Goal: Complete application form

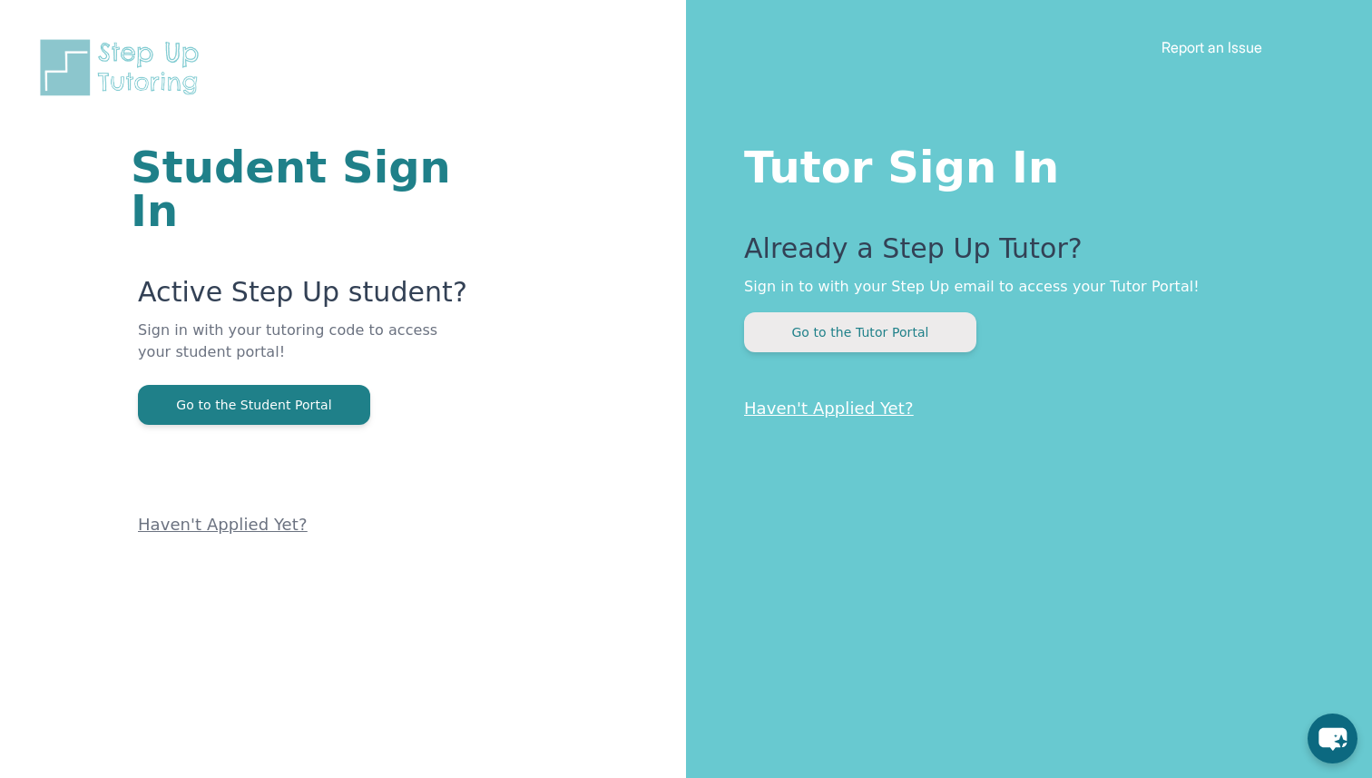
click at [850, 338] on button "Go to the Tutor Portal" at bounding box center [860, 332] width 232 height 40
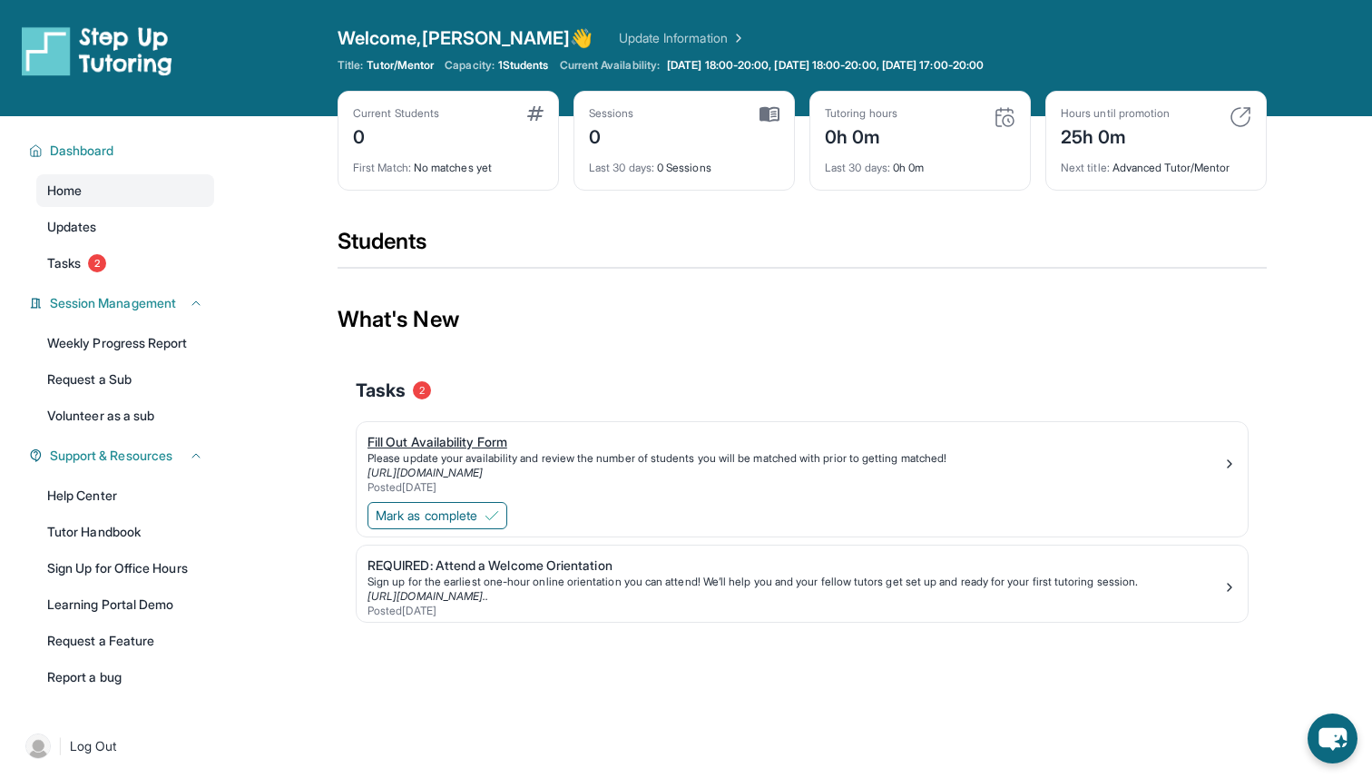
click at [456, 443] on div "Fill Out Availability Form" at bounding box center [795, 442] width 855 height 18
click at [456, 523] on span "Mark as complete" at bounding box center [427, 515] width 102 height 18
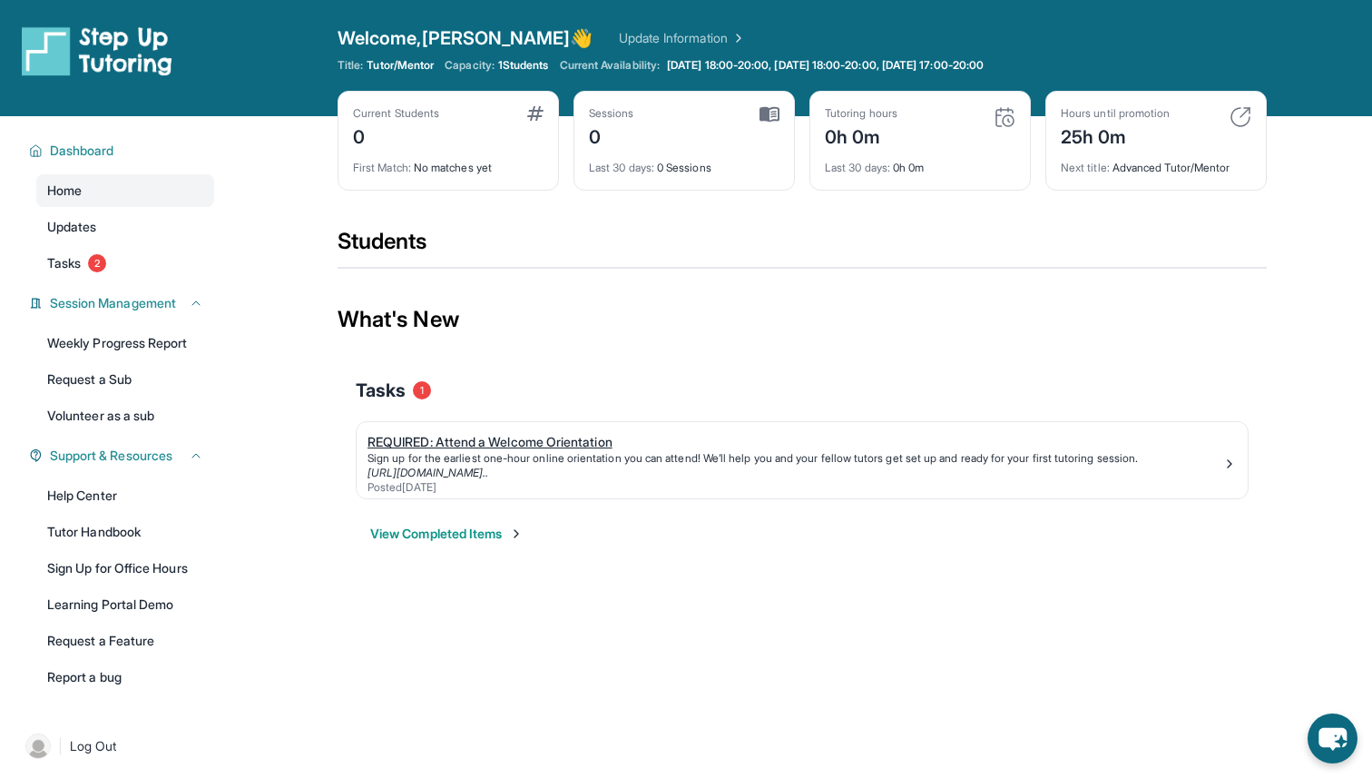
click at [506, 442] on div "REQUIRED: Attend a Welcome Orientation" at bounding box center [795, 442] width 855 height 18
